Goal: Find contact information

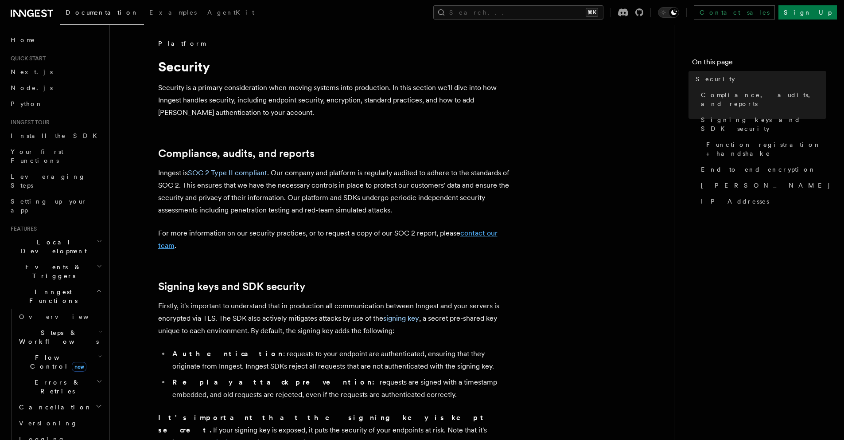
click at [487, 234] on link "contact our team" at bounding box center [328, 239] width 340 height 21
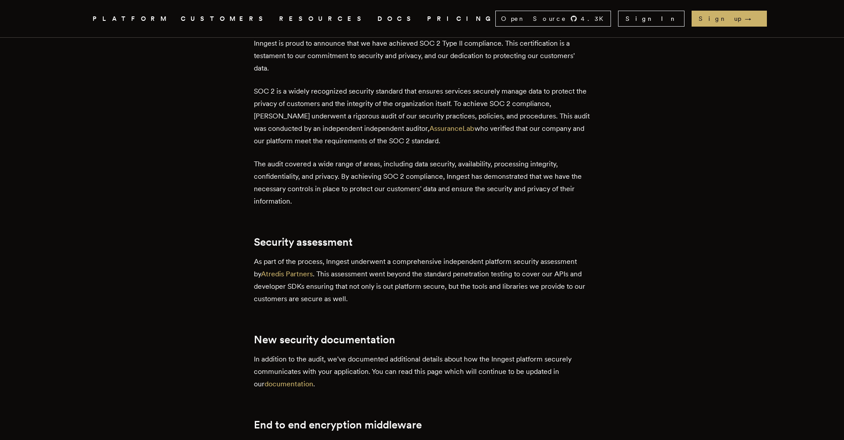
scroll to position [504, 0]
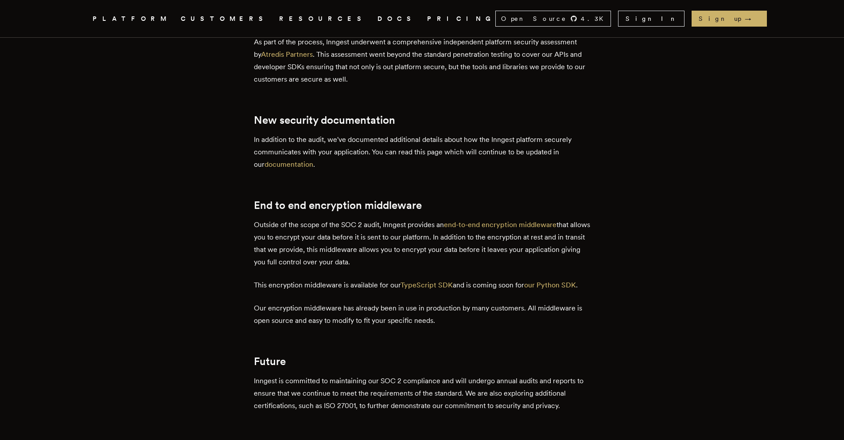
click at [339, 187] on div "Inngest is proud to announce that we have achieved SOC 2 Type II compliance. Th…" at bounding box center [422, 162] width 337 height 688
click at [291, 168] on link "documentation" at bounding box center [289, 164] width 49 height 8
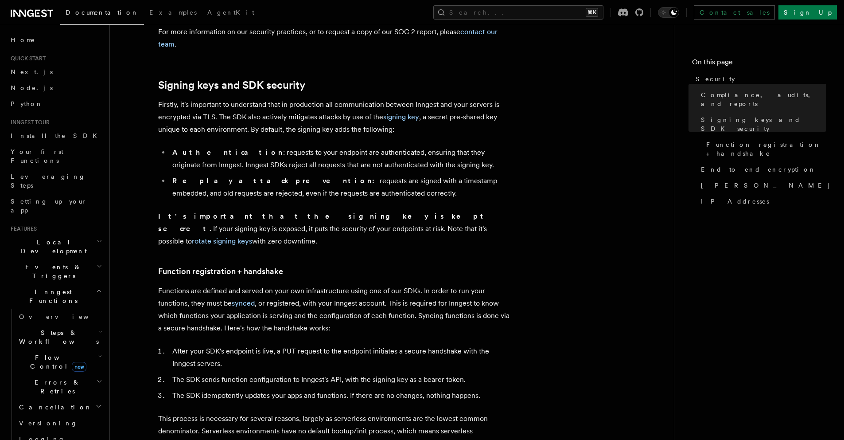
scroll to position [298, 0]
